Goal: Task Accomplishment & Management: Manage account settings

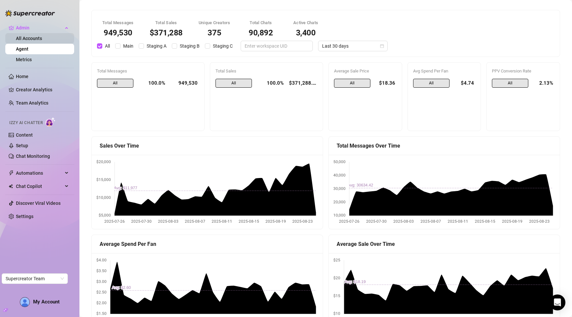
click at [34, 37] on link "All Accounts" at bounding box center [29, 38] width 26 height 5
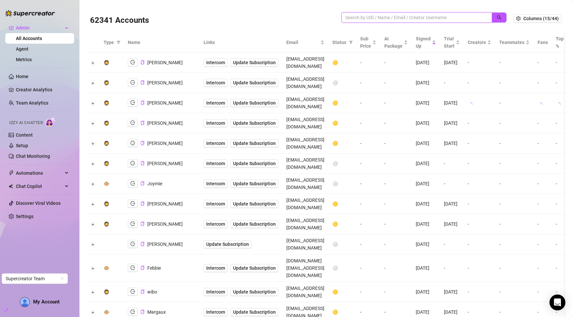
click at [407, 17] on input "search" at bounding box center [413, 17] width 137 height 7
paste input "3rFGcSoYnvOA5zOBaMjCXNKiOxu1"
type input "3rFGcSoYnvOA5zOBaMjCXNKiOxu1"
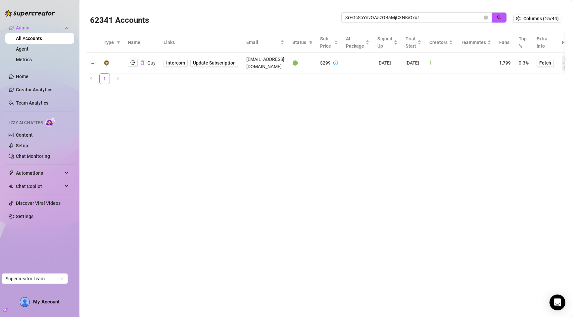
click at [145, 61] on div "Guy" at bounding box center [142, 63] width 28 height 8
click at [144, 62] on icon "copy" at bounding box center [142, 63] width 3 height 4
click at [204, 111] on main "62368 Accounts 3rFGcSoYnvOA5zOBaMjCXNKiOxu1 Columns (15/44) Type Name Links Ema…" at bounding box center [325, 158] width 493 height 317
click at [486, 18] on icon "close-circle" at bounding box center [486, 18] width 4 height 4
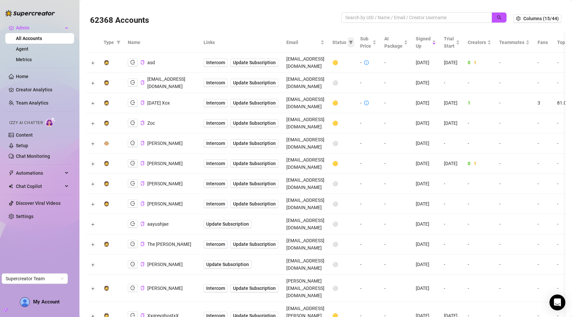
click at [354, 45] on span at bounding box center [351, 42] width 7 height 10
click at [369, 76] on span "🟢 Active" at bounding box center [371, 76] width 22 height 5
checkbox input "true"
click at [393, 111] on span "OK" at bounding box center [391, 110] width 6 height 5
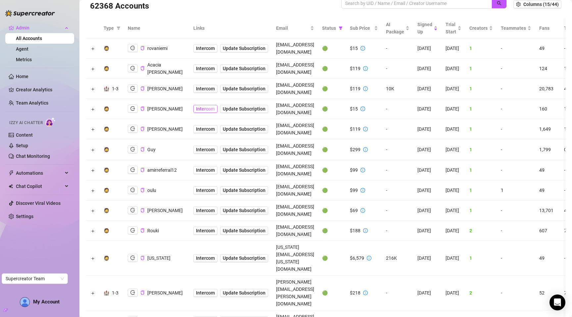
scroll to position [15, 0]
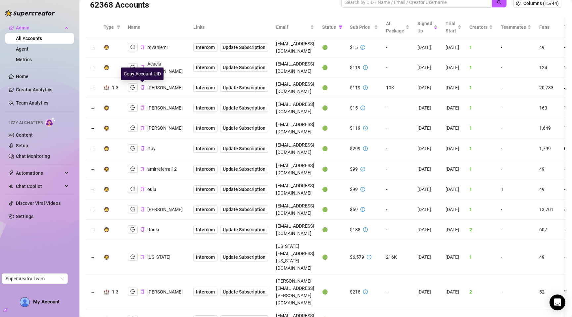
click at [144, 106] on icon "copy" at bounding box center [142, 108] width 3 height 4
click at [142, 126] on icon "copy" at bounding box center [142, 128] width 4 height 4
click at [130, 105] on icon "logout" at bounding box center [132, 107] width 5 height 5
click at [132, 105] on icon "logout" at bounding box center [132, 107] width 5 height 5
click at [144, 167] on icon "copy" at bounding box center [142, 169] width 4 height 4
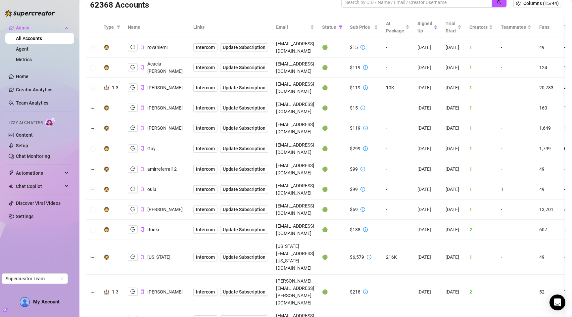
click at [142, 106] on icon "copy" at bounding box center [142, 108] width 4 height 4
click at [354, 5] on input "search" at bounding box center [413, 2] width 137 height 7
paste input "[EMAIL_ADDRESS][DOMAIN_NAME]"
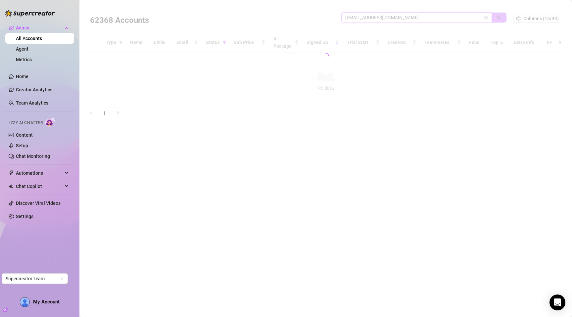
scroll to position [0, 0]
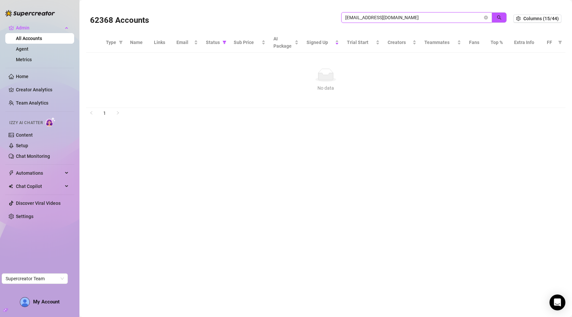
click at [398, 16] on input "[EMAIL_ADDRESS][DOMAIN_NAME]" at bounding box center [413, 17] width 137 height 7
click at [412, 16] on input "[EMAIL_ADDRESS][DOMAIN_NAME]" at bounding box center [413, 17] width 137 height 7
paste input "FaWRuZFlkUX4daRD5qGop9b7Spn1"
type input "FaWRuZFlkUX4daRD5qGop9b7Spn1"
click at [305, 9] on div "62368 Accounts" at bounding box center [215, 18] width 251 height 23
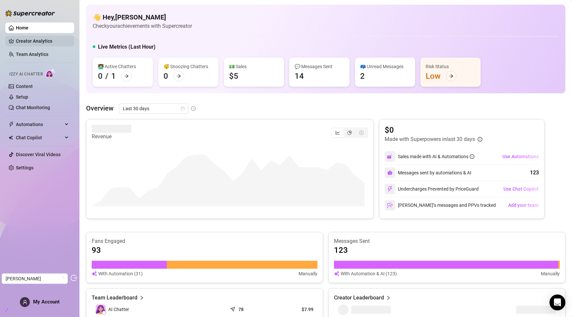
click at [36, 41] on link "Creator Analytics" at bounding box center [42, 41] width 53 height 11
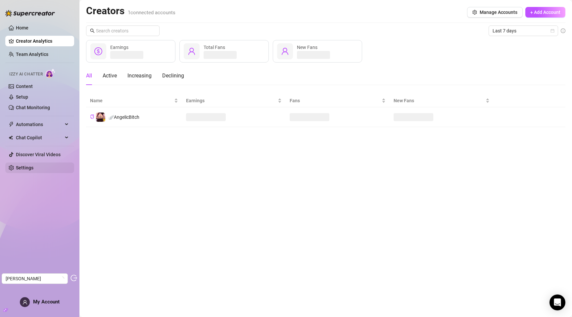
click at [22, 166] on link "Settings" at bounding box center [25, 167] width 18 height 5
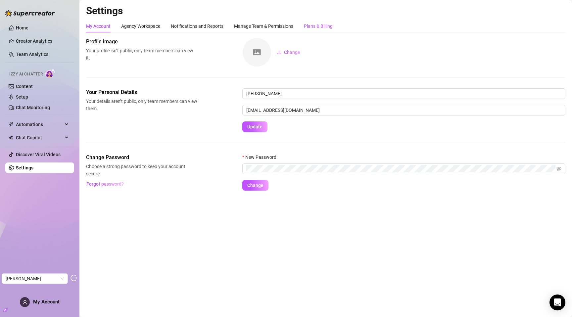
click at [326, 25] on div "Plans & Billing" at bounding box center [318, 26] width 29 height 7
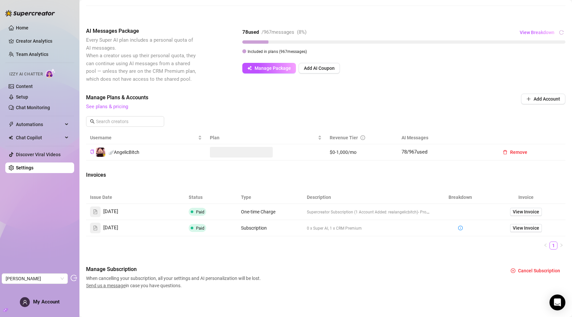
scroll to position [112, 0]
click at [338, 241] on div "Issue Date Status Type Description Breakdown Invoice Aug 25, 2025 Paid One-time…" at bounding box center [326, 220] width 480 height 59
click at [250, 179] on div "Invoices" at bounding box center [326, 175] width 480 height 9
click at [382, 211] on span "Supercreator Subscription (1 Account Added: realangelicbitch)" at bounding box center [362, 212] width 111 height 5
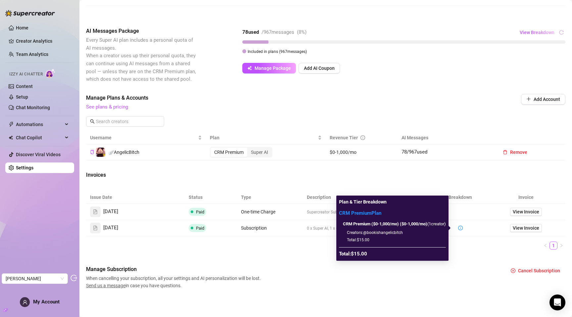
click at [385, 233] on span "Creators: @bookishangelicbitch" at bounding box center [375, 233] width 56 height 5
copy span "bookishangelicbitch"
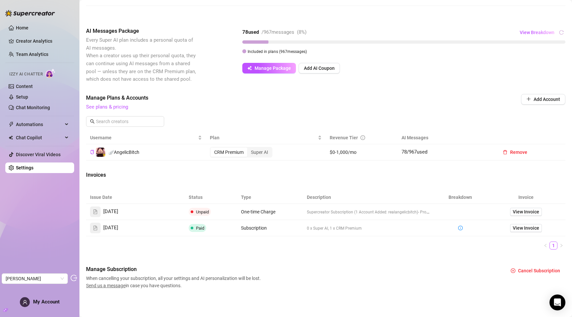
click at [333, 89] on div "Billing Overview Creator Plans 0 x Super AI, 1 x CRM Premium AI Message Package…" at bounding box center [326, 107] width 480 height 364
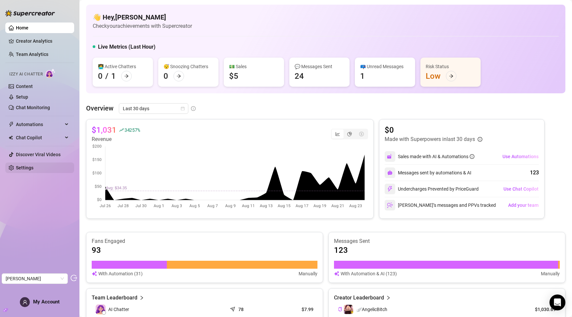
click at [22, 169] on link "Settings" at bounding box center [25, 167] width 18 height 5
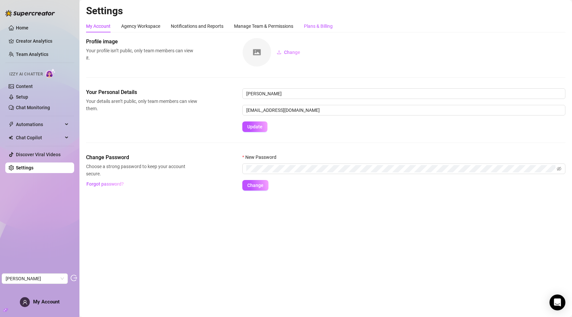
click at [329, 26] on div "Plans & Billing" at bounding box center [318, 26] width 29 height 7
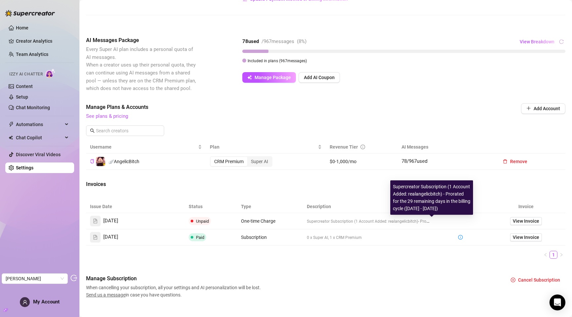
scroll to position [103, 0]
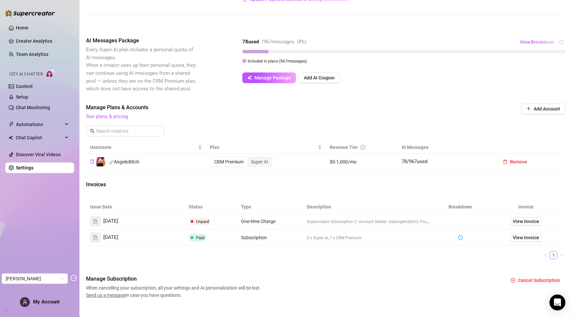
click at [262, 207] on th "Type" at bounding box center [270, 207] width 66 height 13
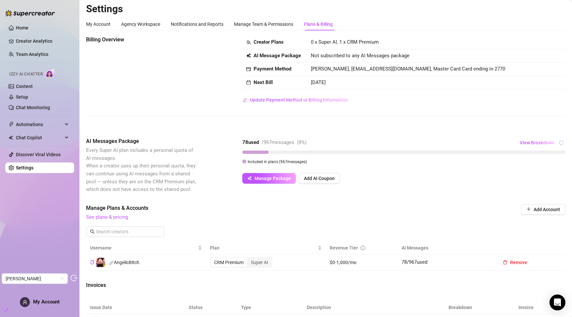
scroll to position [0, 0]
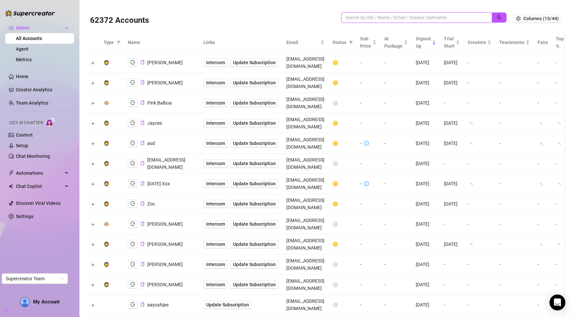
click at [379, 17] on input "search" at bounding box center [413, 17] width 137 height 7
paste input "[EMAIL_ADDRESS][DOMAIN_NAME]"
type input "[EMAIL_ADDRESS][DOMAIN_NAME]"
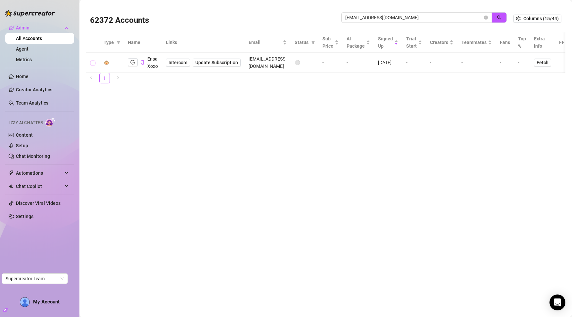
click at [93, 61] on button "Expand row" at bounding box center [92, 62] width 5 height 5
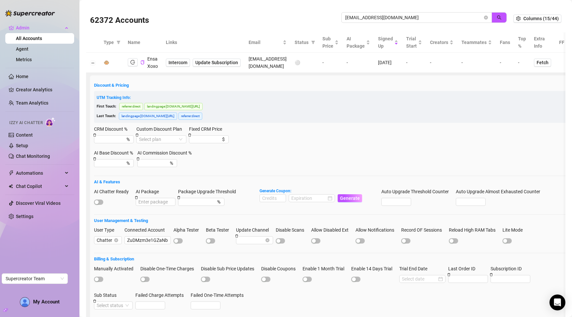
click at [283, 102] on div "First Touch: referrer : direct landingpage : [DOMAIN_NAME][URL]" at bounding box center [330, 106] width 467 height 8
